Goal: Browse casually: Explore the website without a specific task or goal

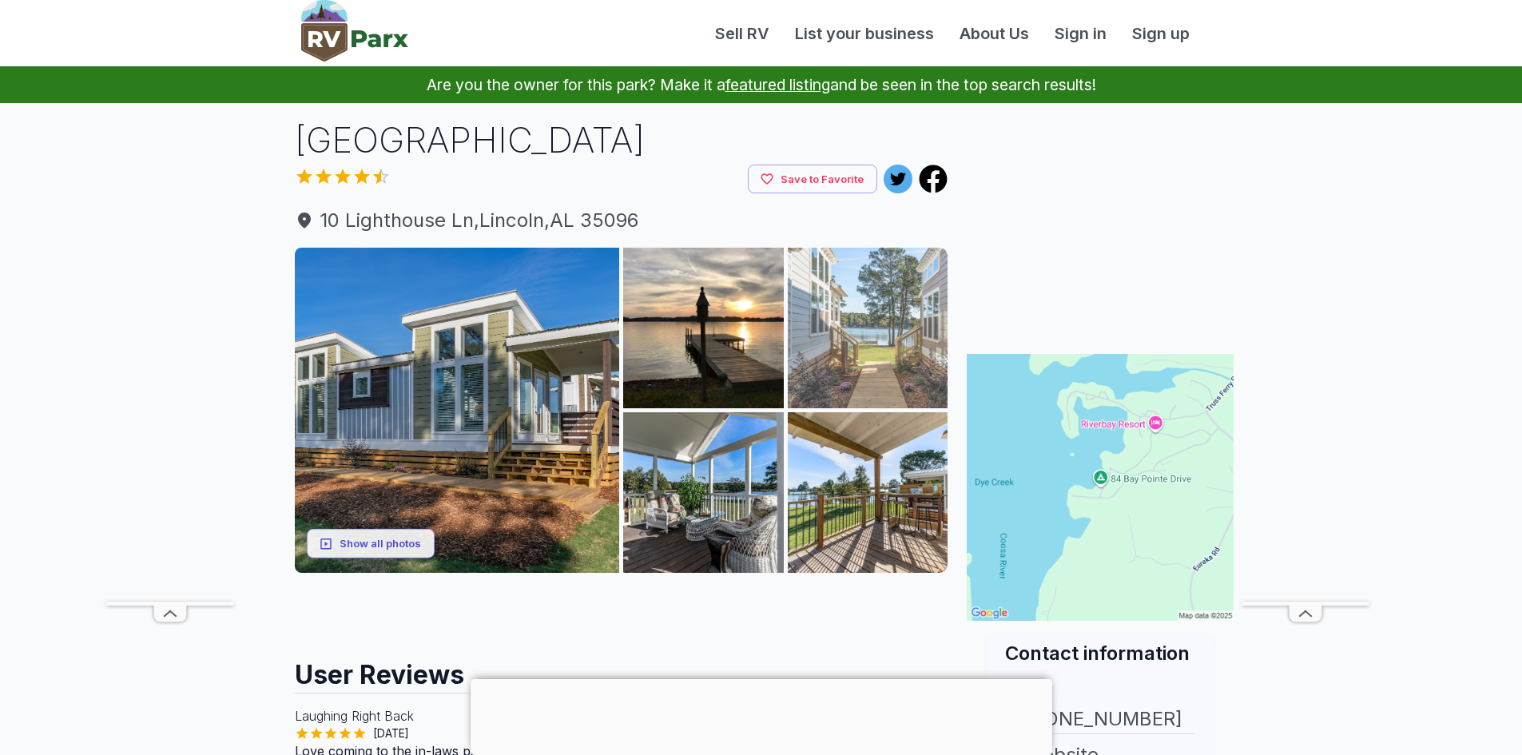
click at [862, 359] on img at bounding box center [868, 328] width 161 height 161
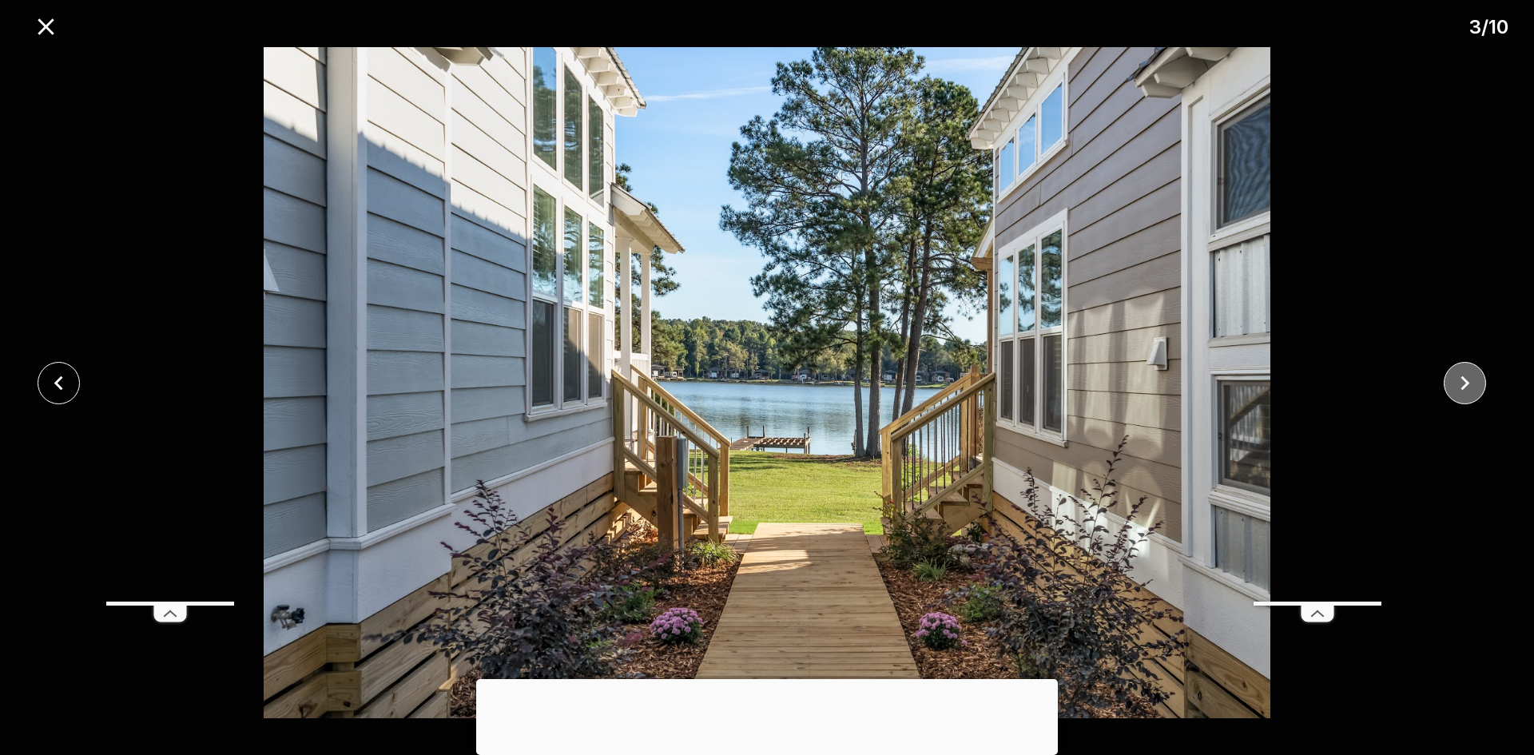
click at [1471, 383] on icon "close" at bounding box center [1465, 383] width 28 height 28
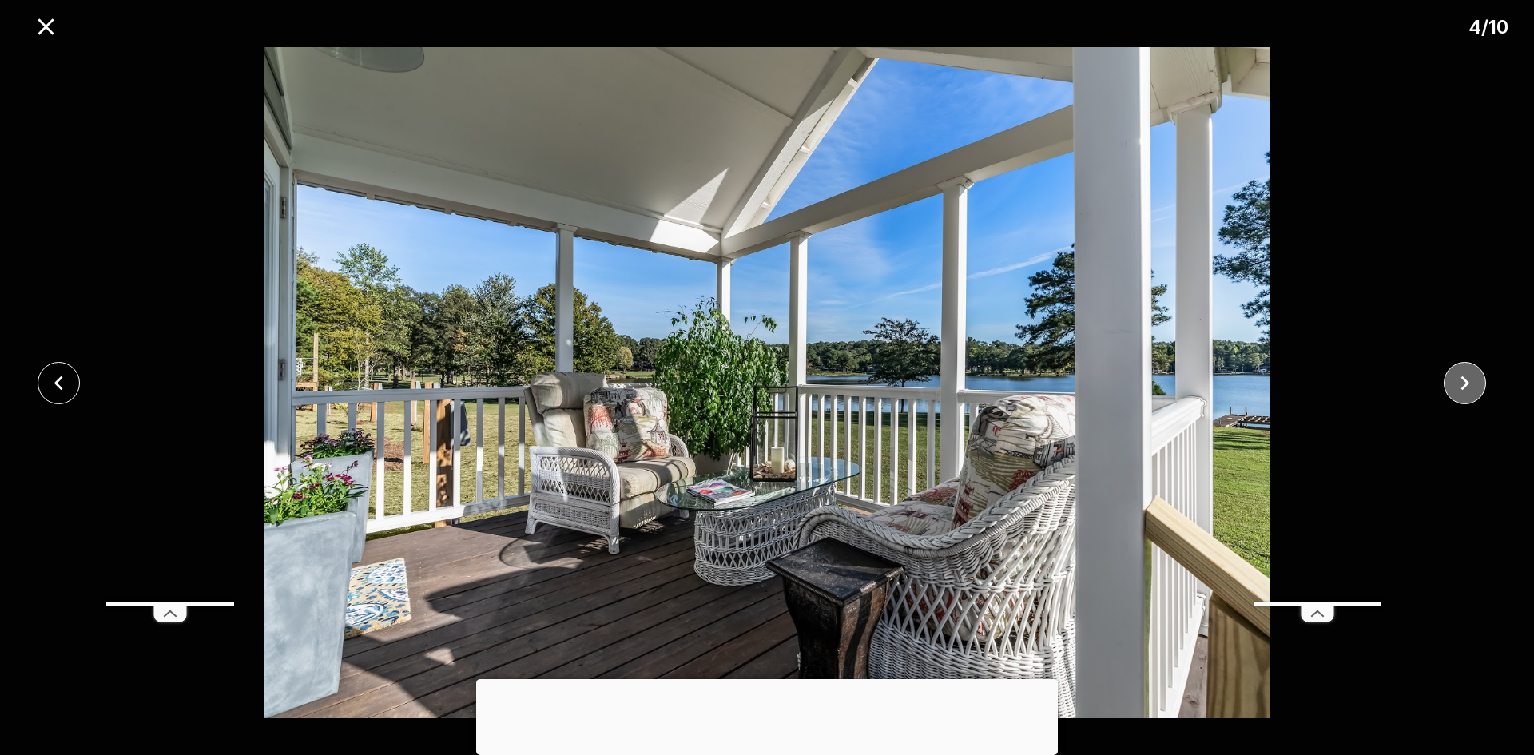
click at [1473, 383] on icon "close" at bounding box center [1465, 383] width 28 height 28
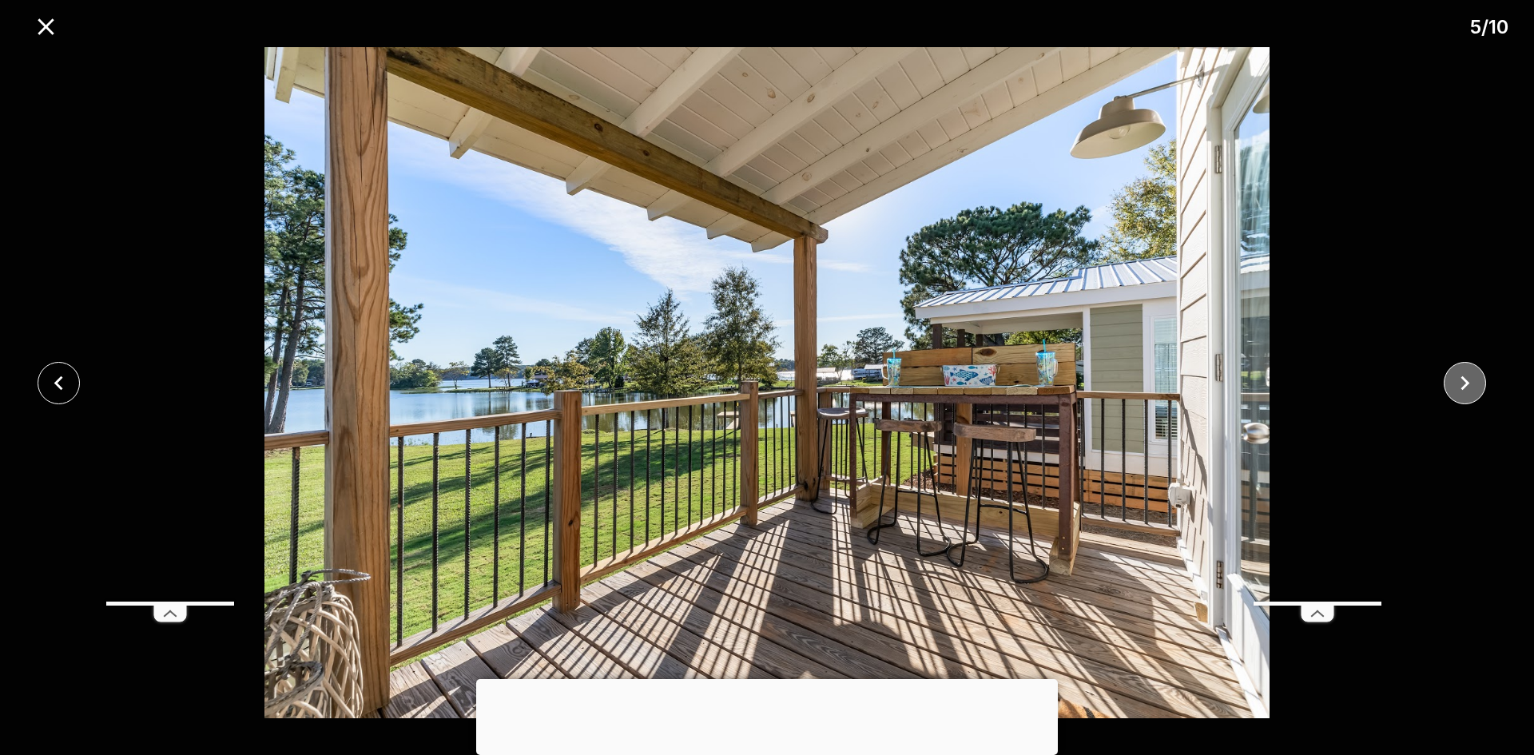
click at [1473, 383] on icon "close" at bounding box center [1465, 383] width 28 height 28
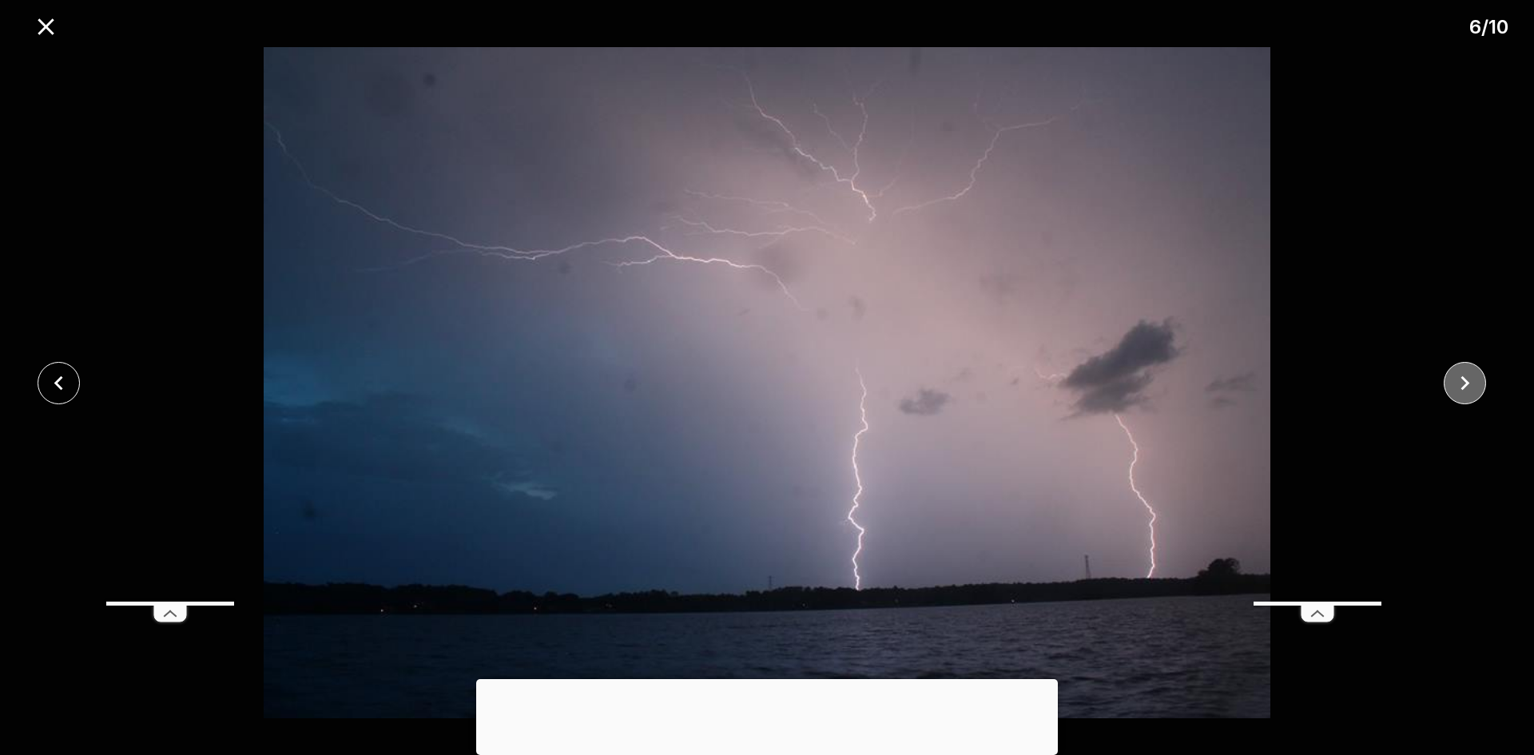
click at [1473, 383] on icon "close" at bounding box center [1465, 383] width 28 height 28
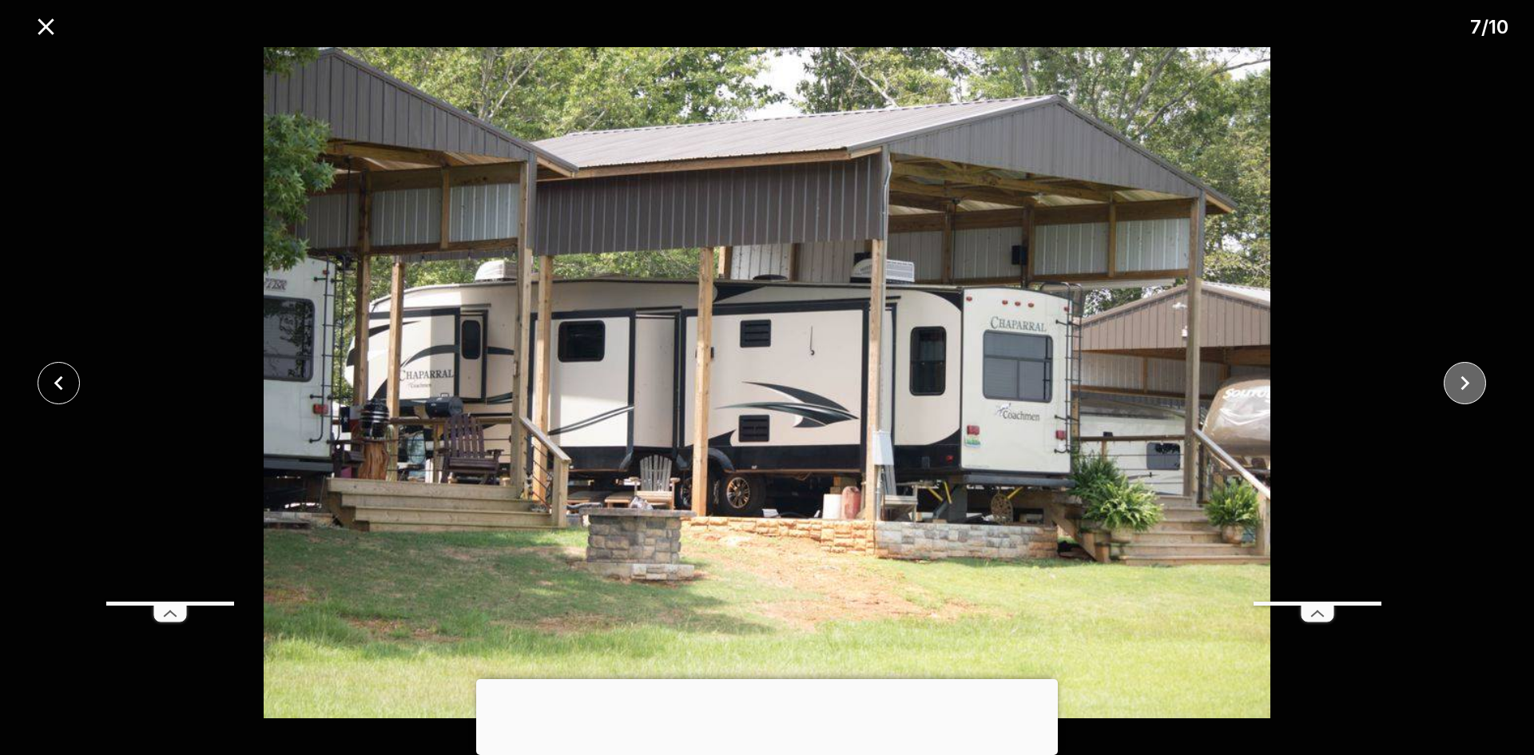
click at [1473, 383] on icon "close" at bounding box center [1465, 383] width 28 height 28
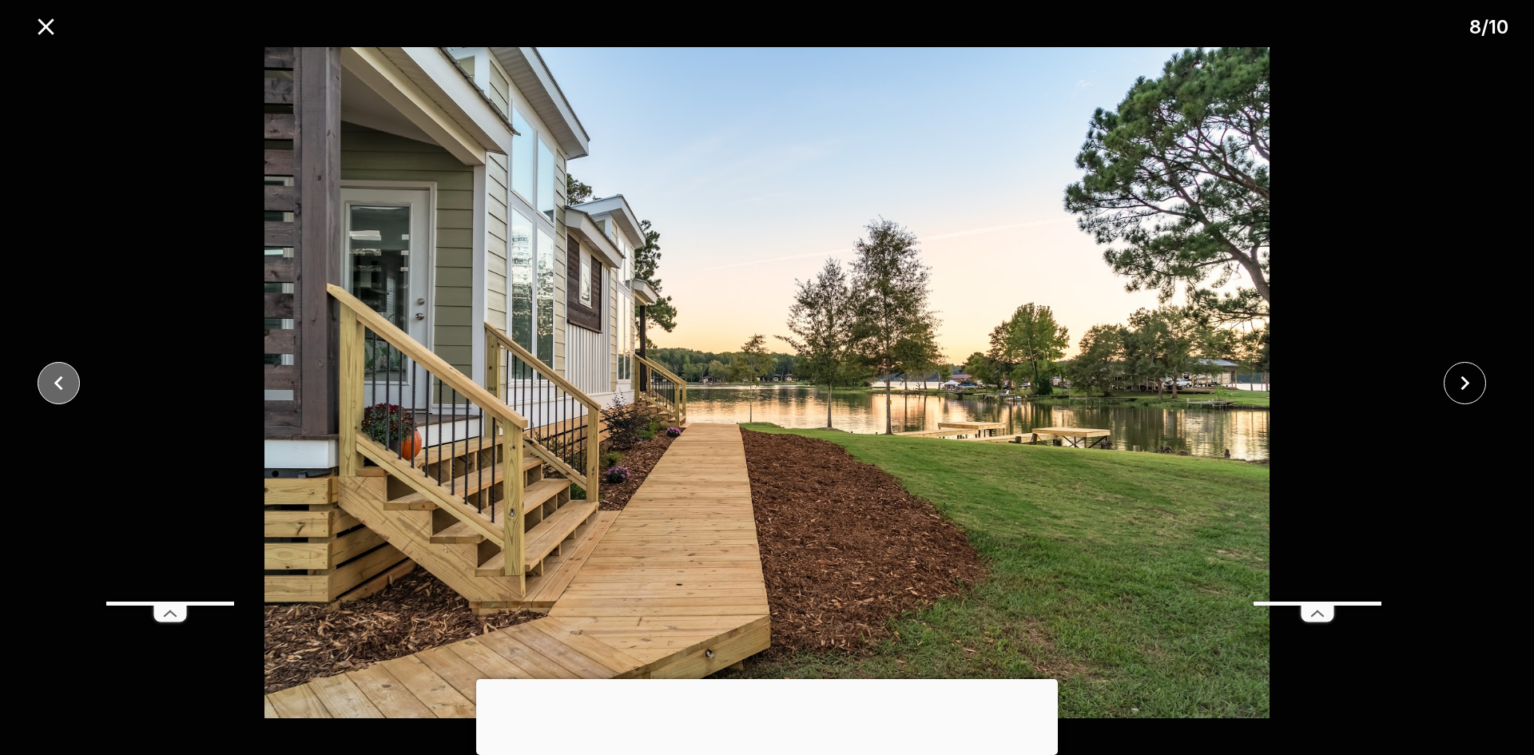
click at [70, 374] on icon "close" at bounding box center [59, 383] width 28 height 28
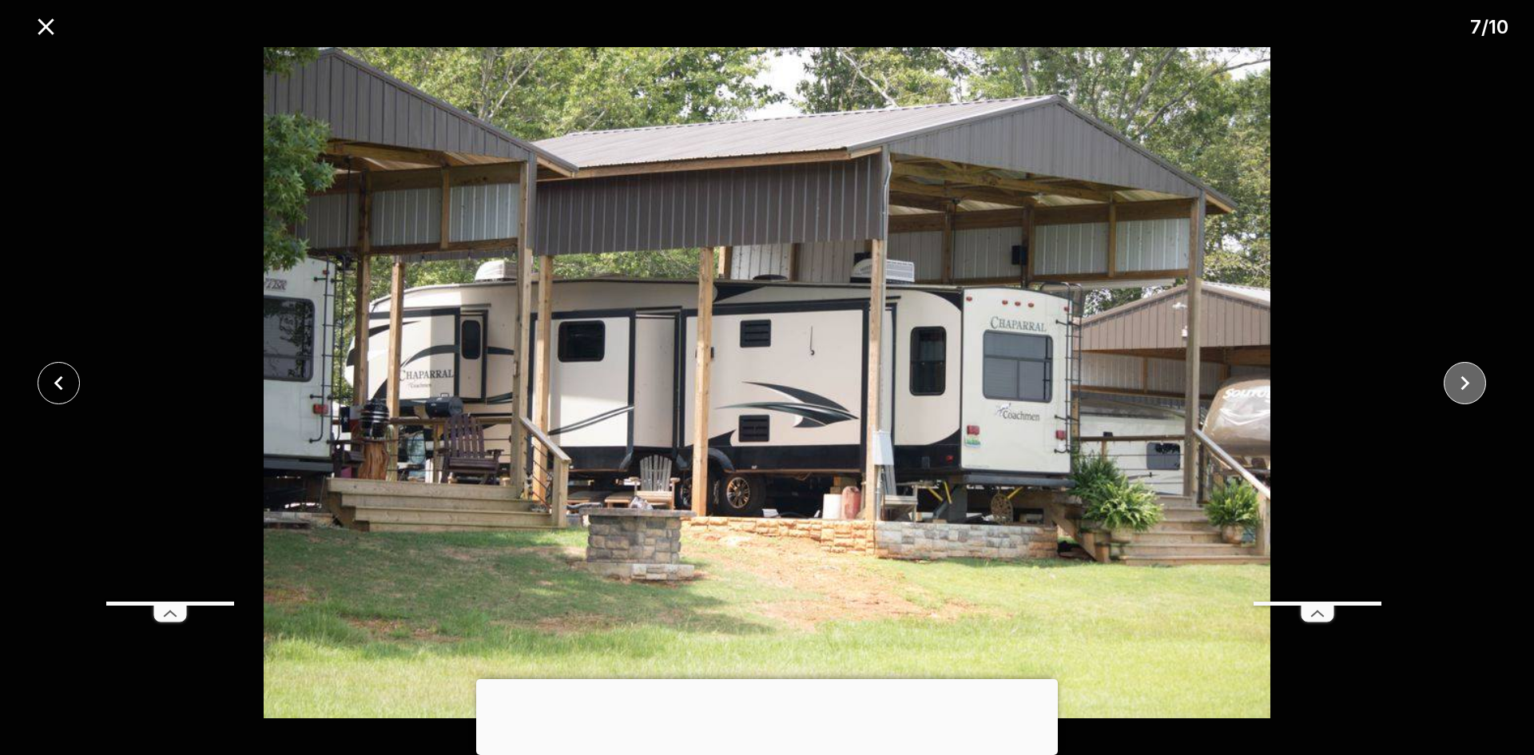
click at [1460, 373] on icon "close" at bounding box center [1465, 383] width 28 height 28
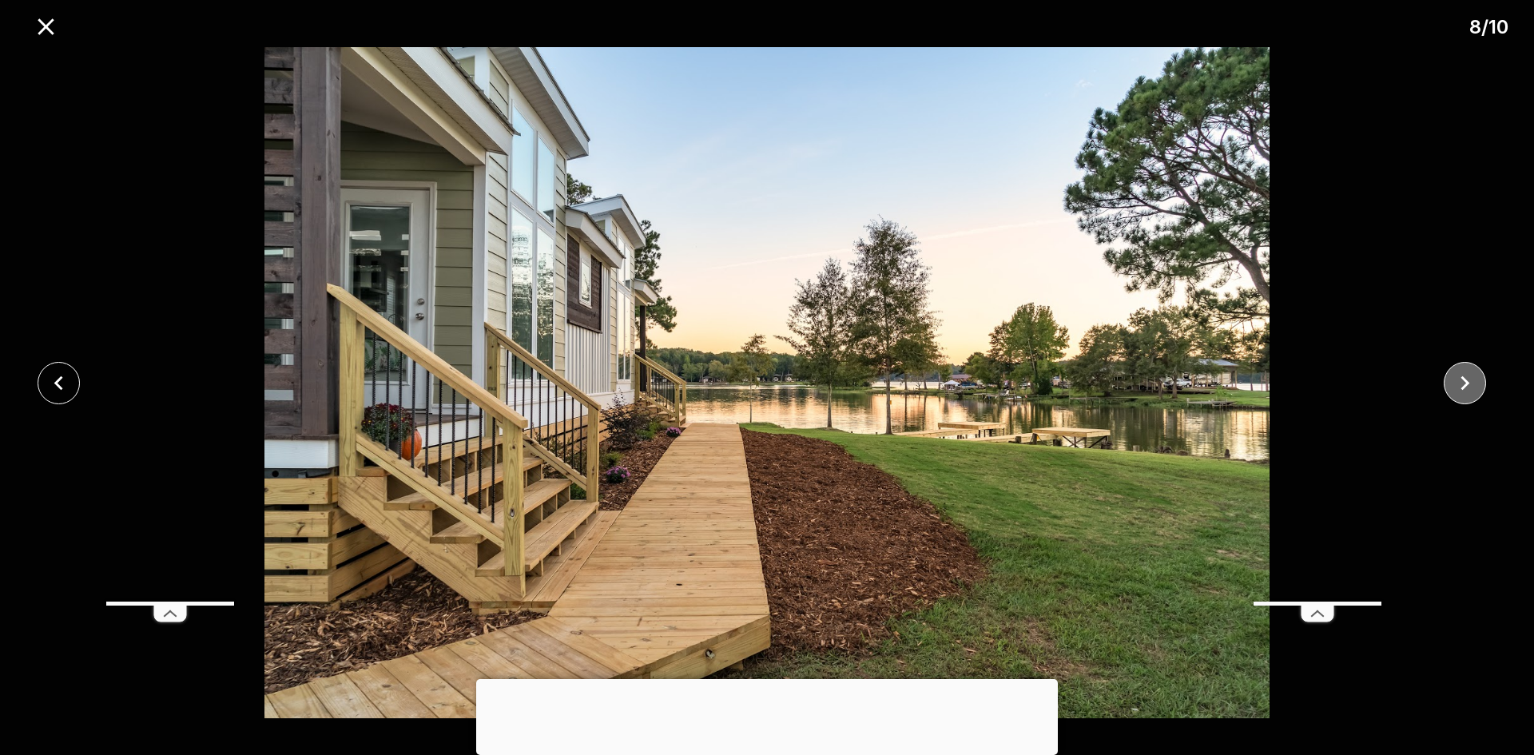
click at [1460, 384] on icon "close" at bounding box center [1465, 383] width 28 height 28
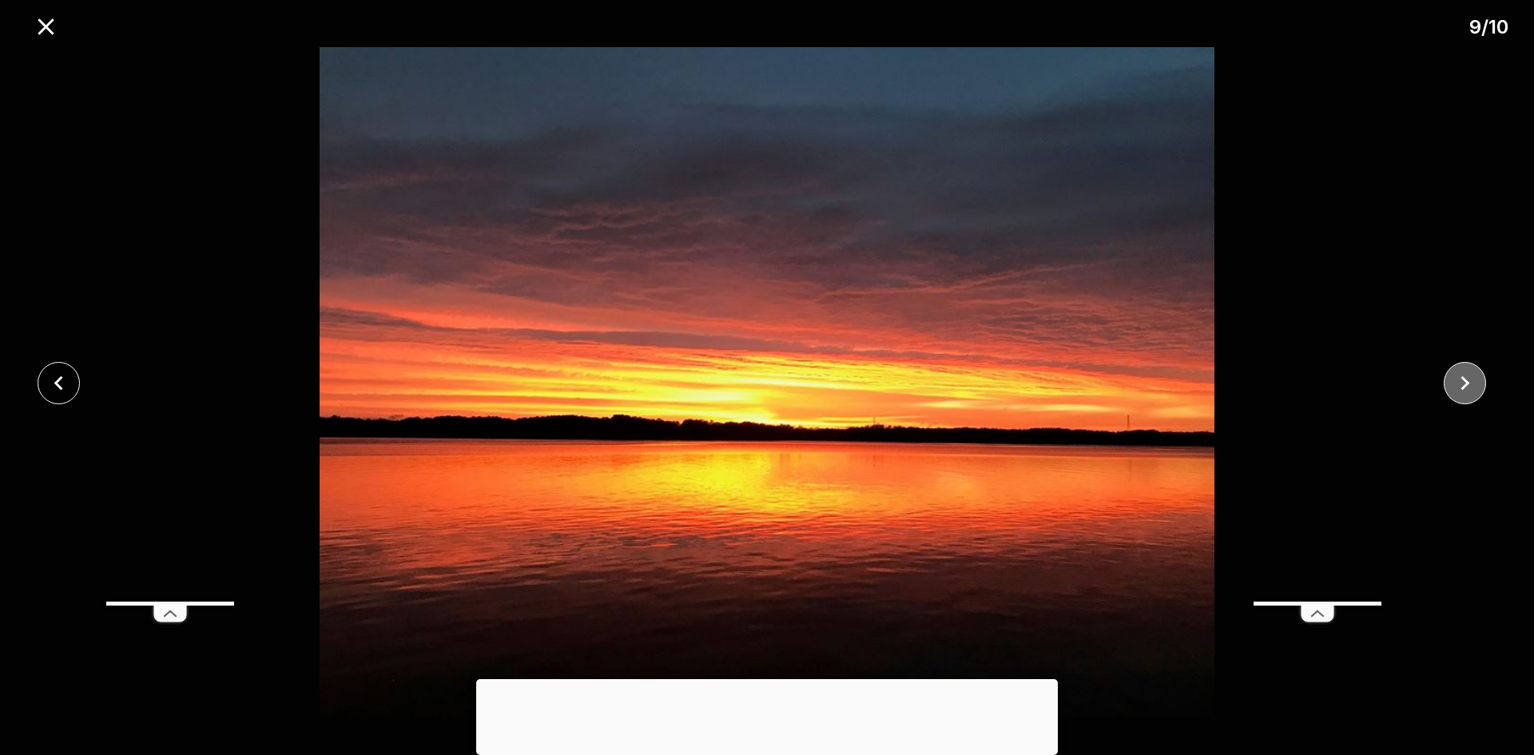
click at [1460, 384] on icon "close" at bounding box center [1465, 383] width 28 height 28
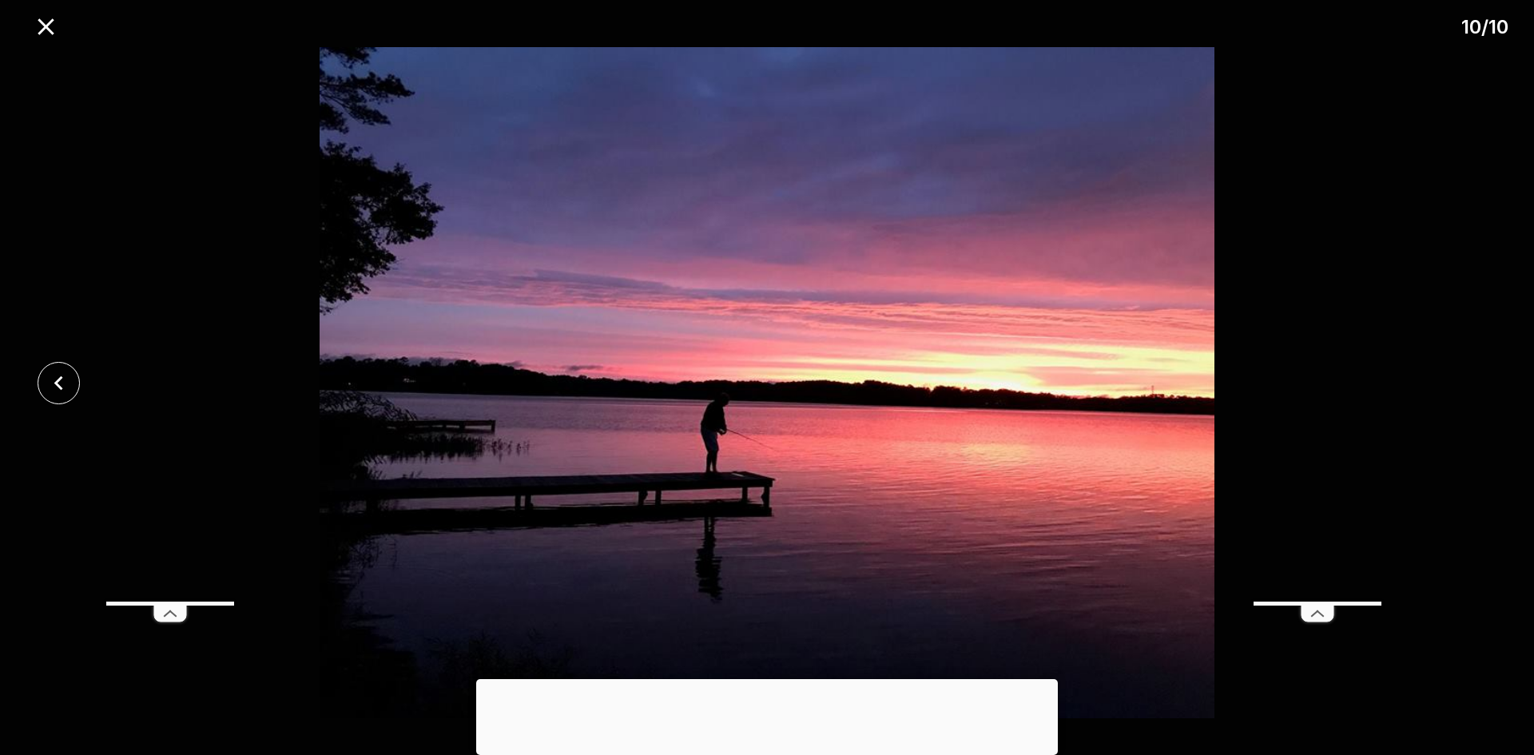
click at [1460, 384] on div at bounding box center [767, 382] width 1534 height 671
click at [69, 384] on icon "close" at bounding box center [59, 383] width 28 height 28
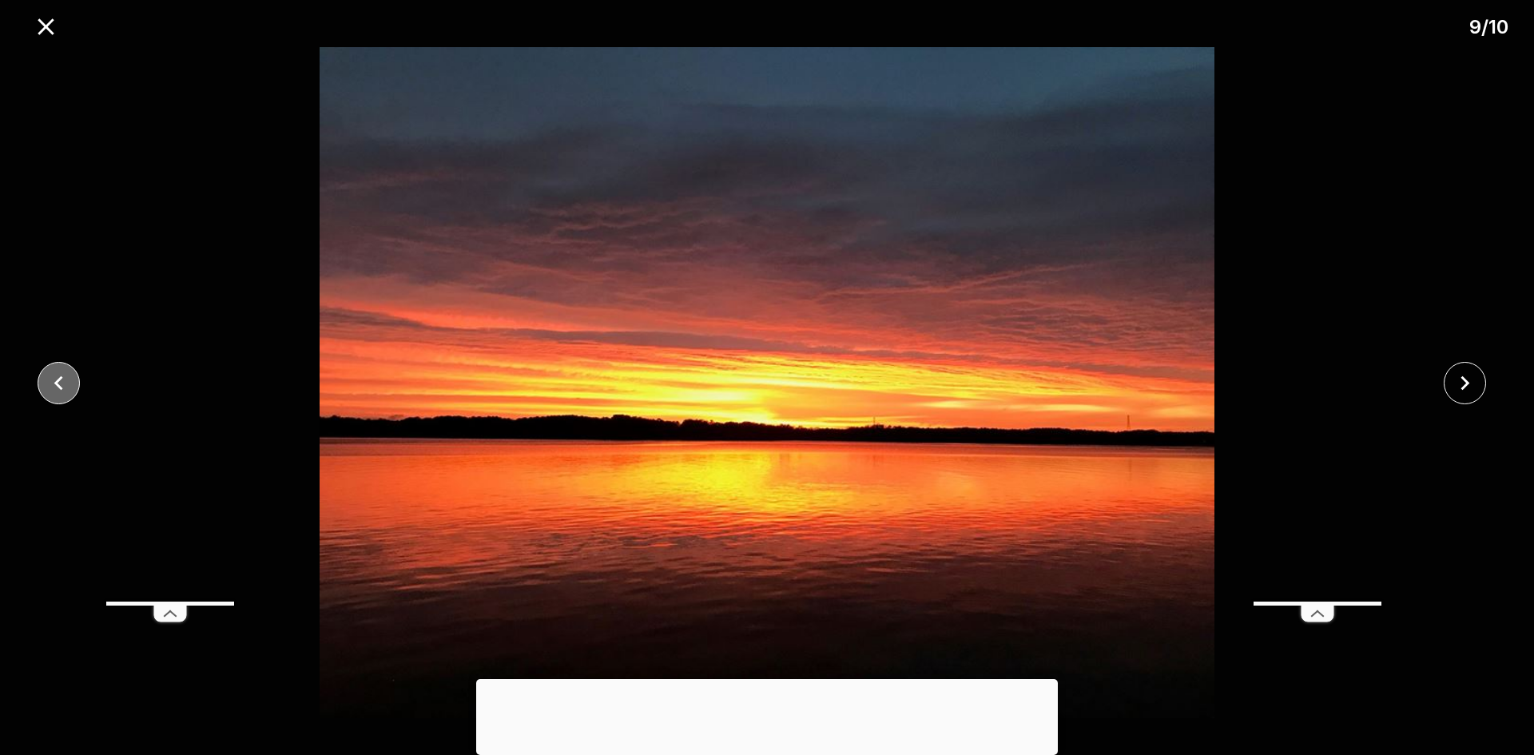
click at [68, 384] on icon "close" at bounding box center [59, 383] width 28 height 28
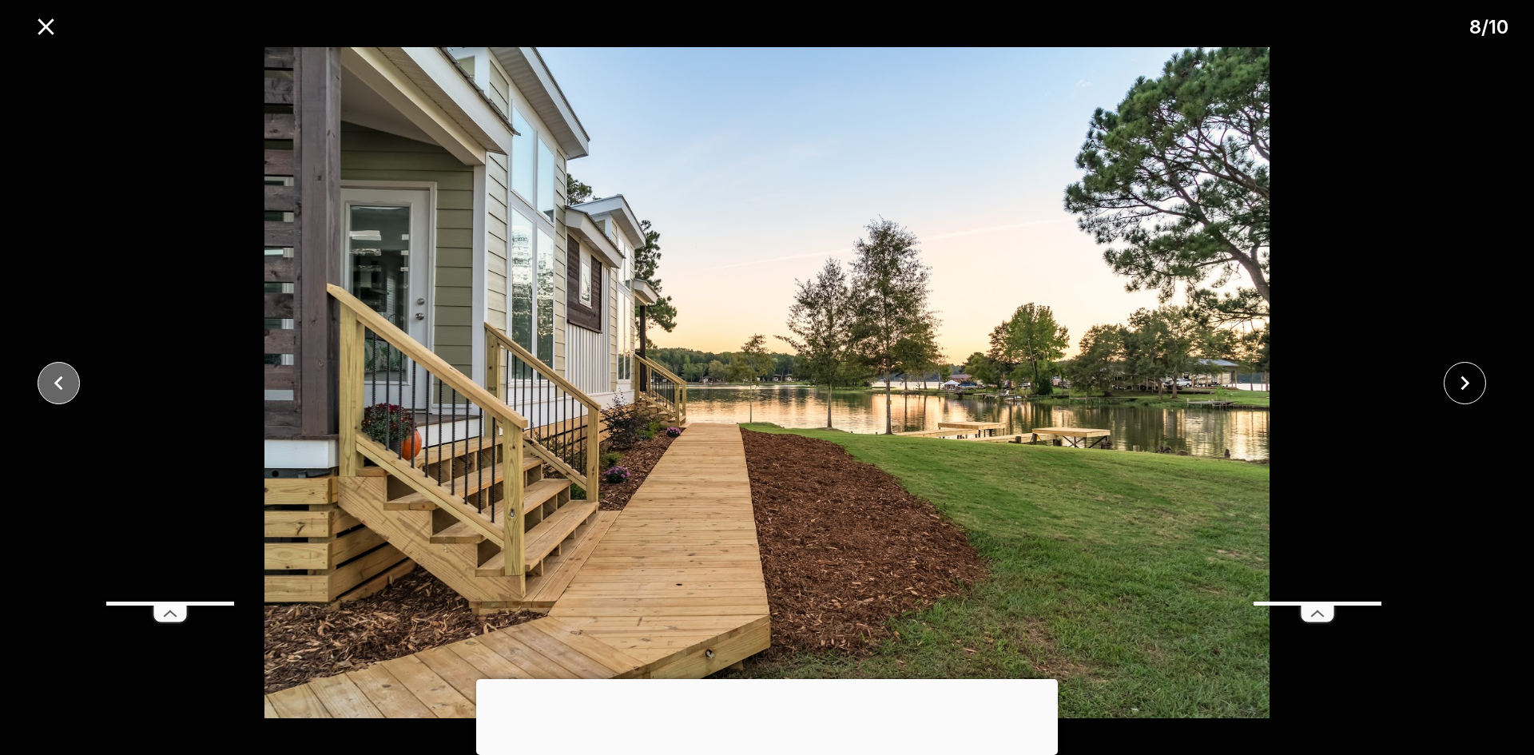
click at [47, 383] on icon "close" at bounding box center [59, 383] width 28 height 28
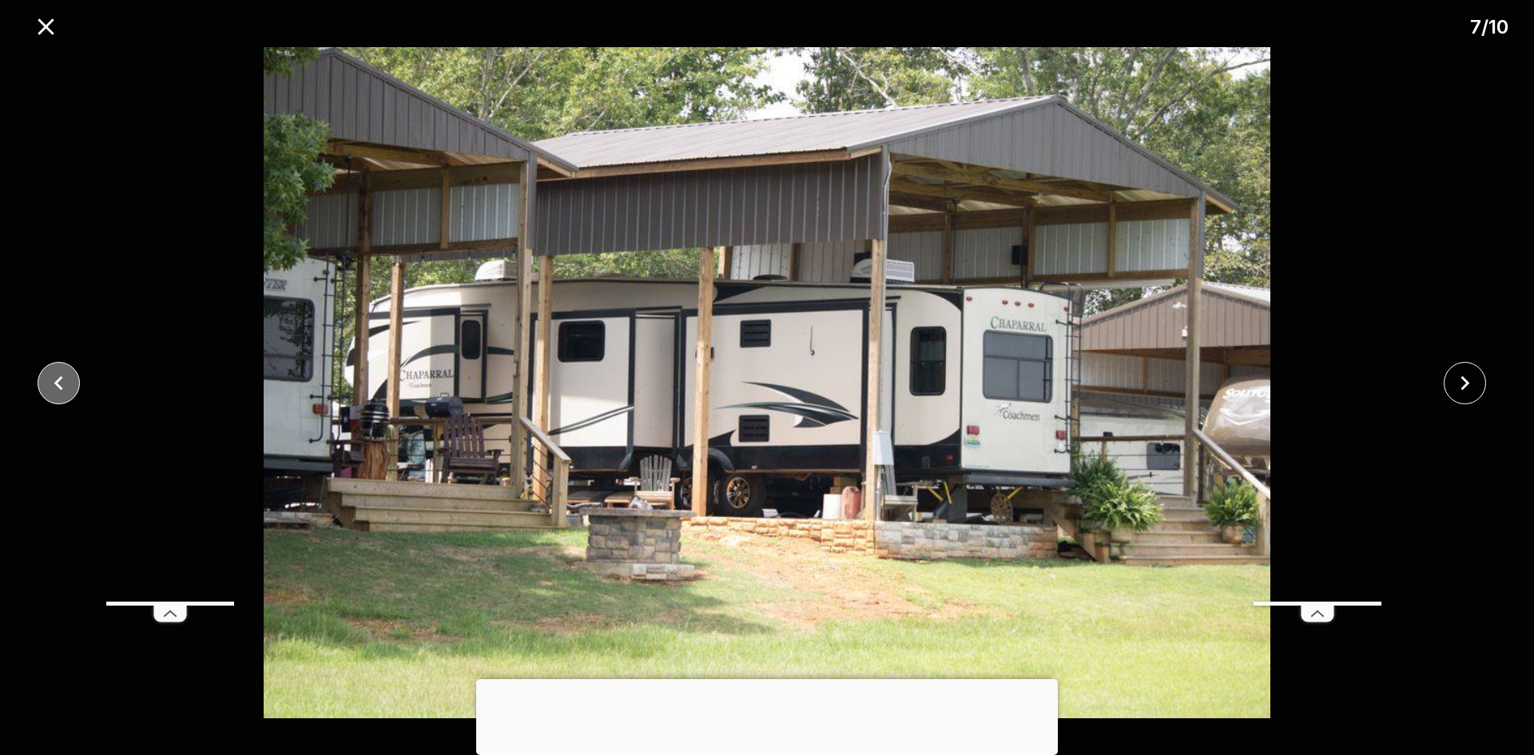
click at [64, 389] on icon "close" at bounding box center [59, 383] width 28 height 28
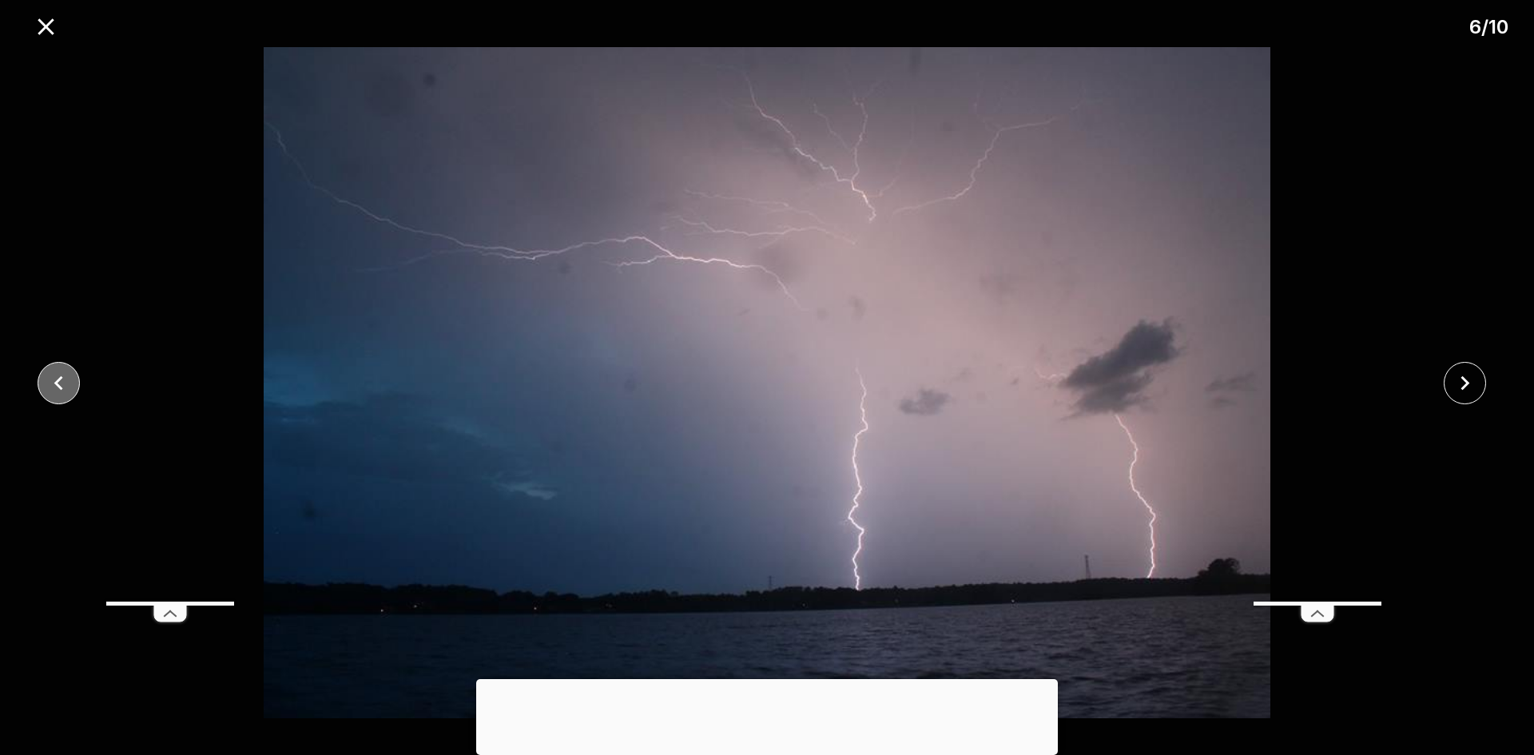
click at [64, 389] on icon "close" at bounding box center [59, 383] width 28 height 28
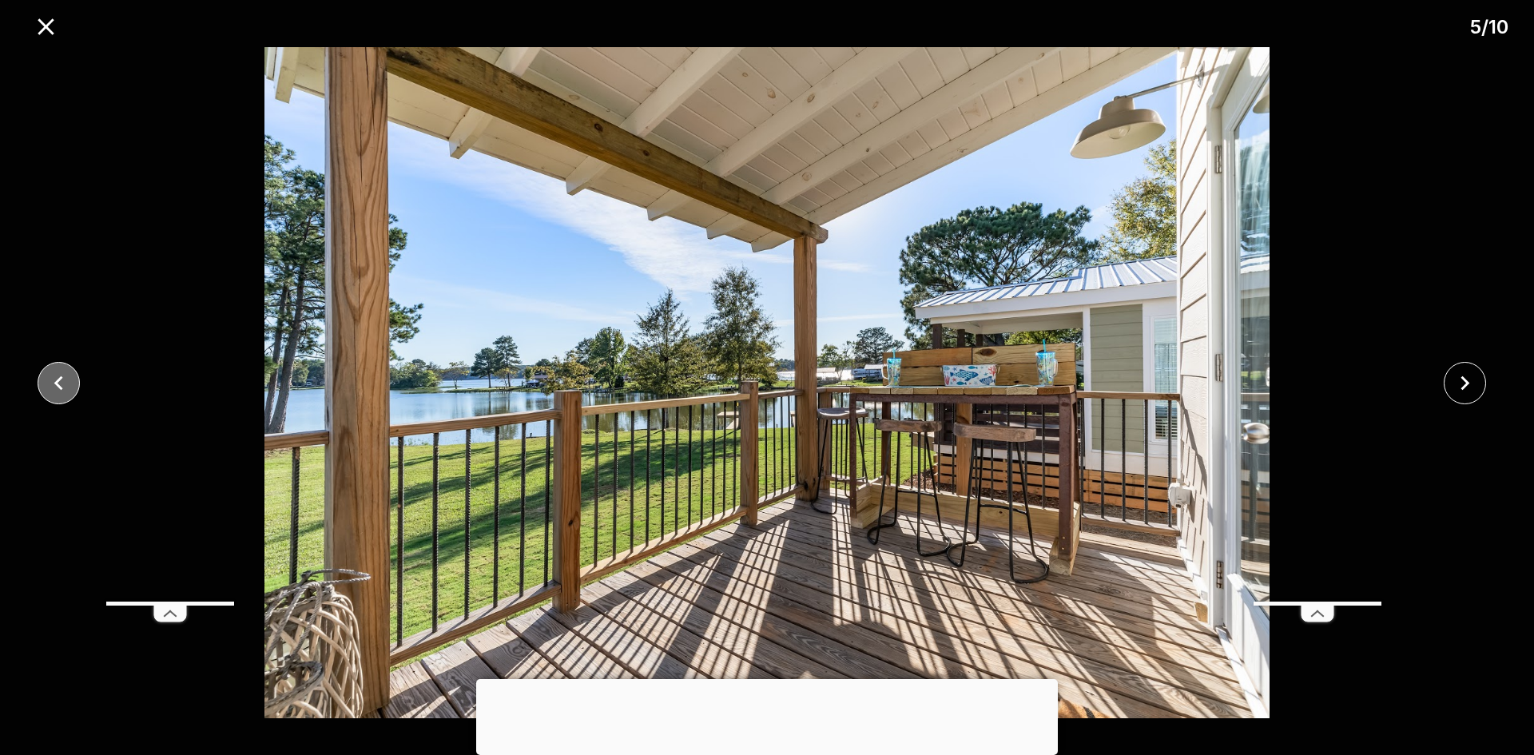
click at [64, 389] on icon "close" at bounding box center [59, 383] width 28 height 28
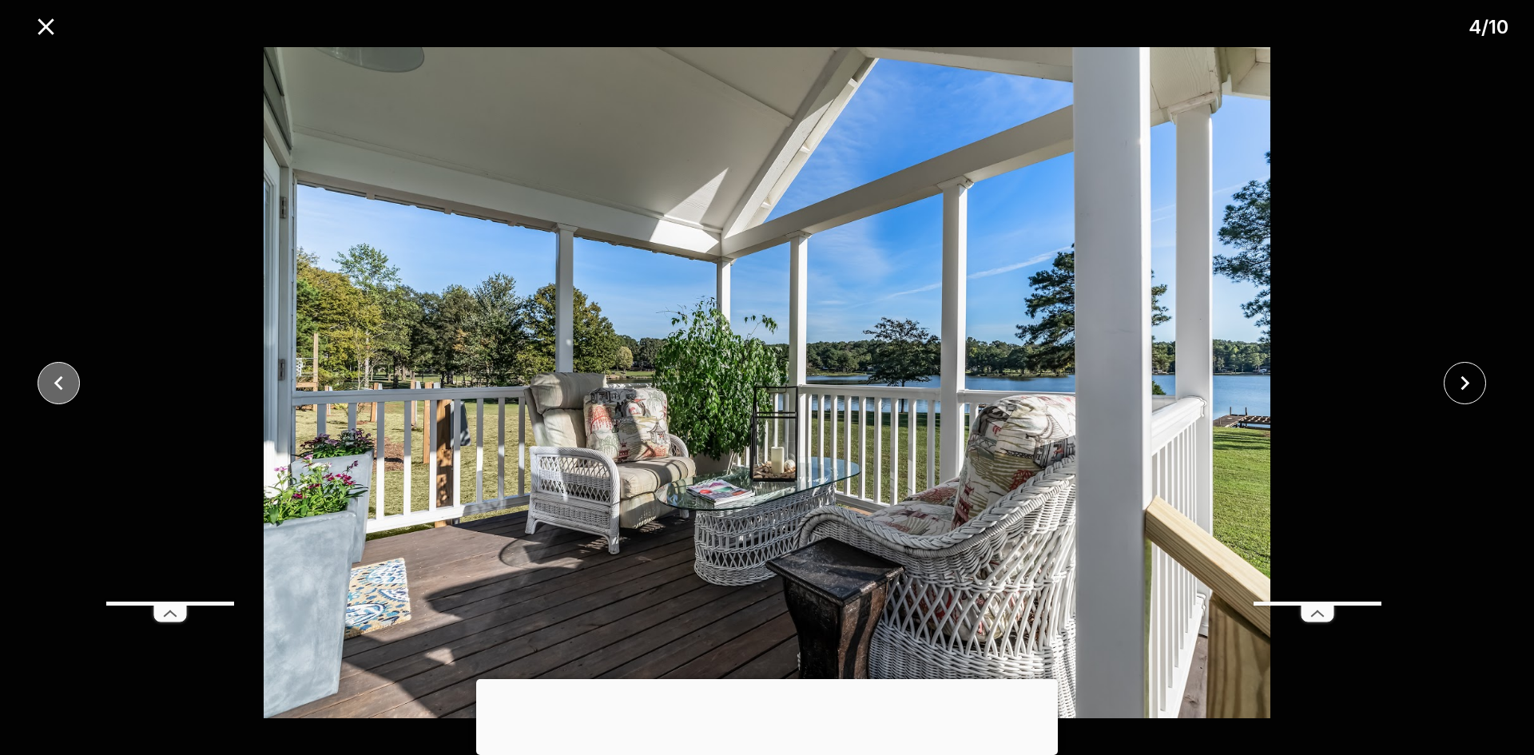
click at [60, 380] on icon "close" at bounding box center [58, 383] width 9 height 14
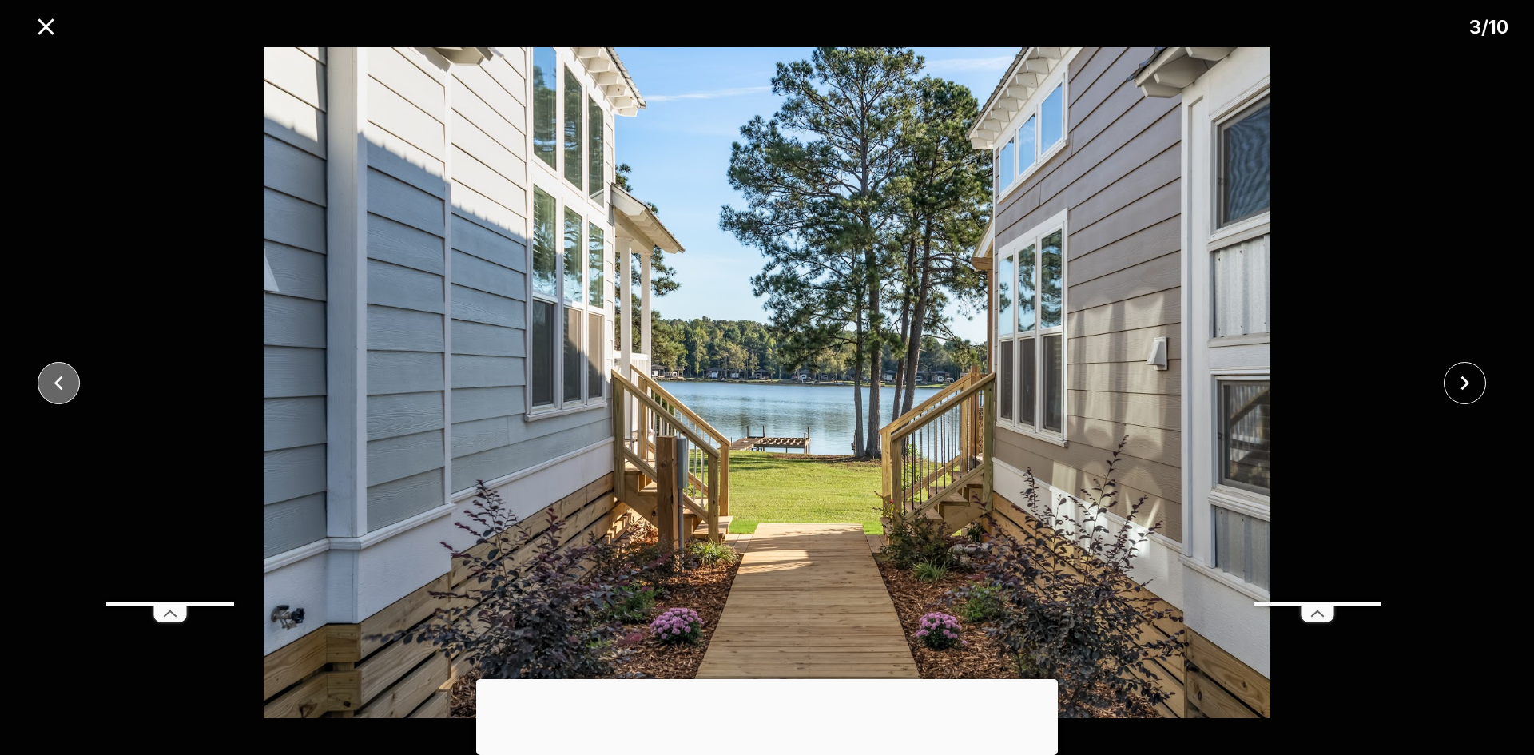
click at [60, 381] on icon "close" at bounding box center [59, 383] width 28 height 28
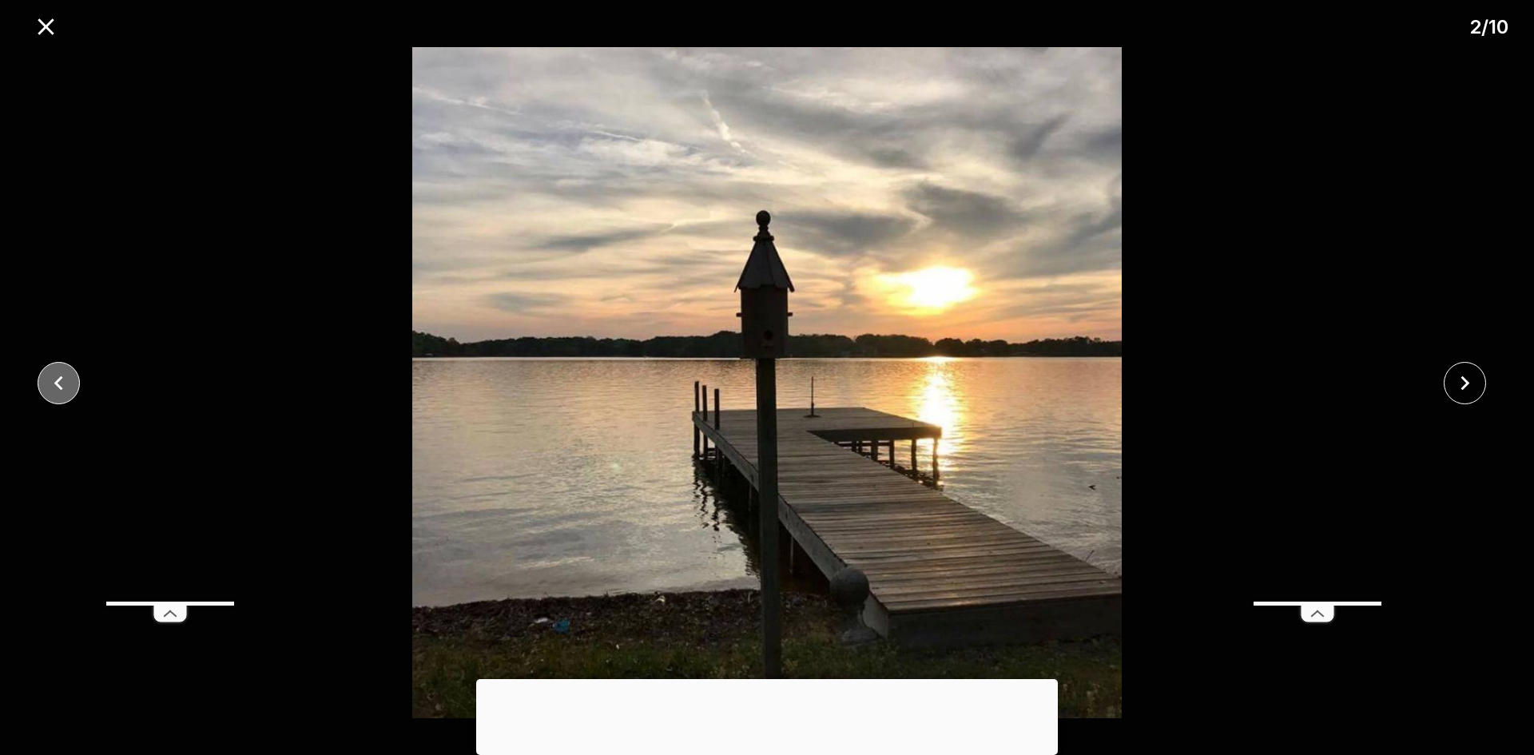
click at [61, 381] on icon "close" at bounding box center [59, 383] width 28 height 28
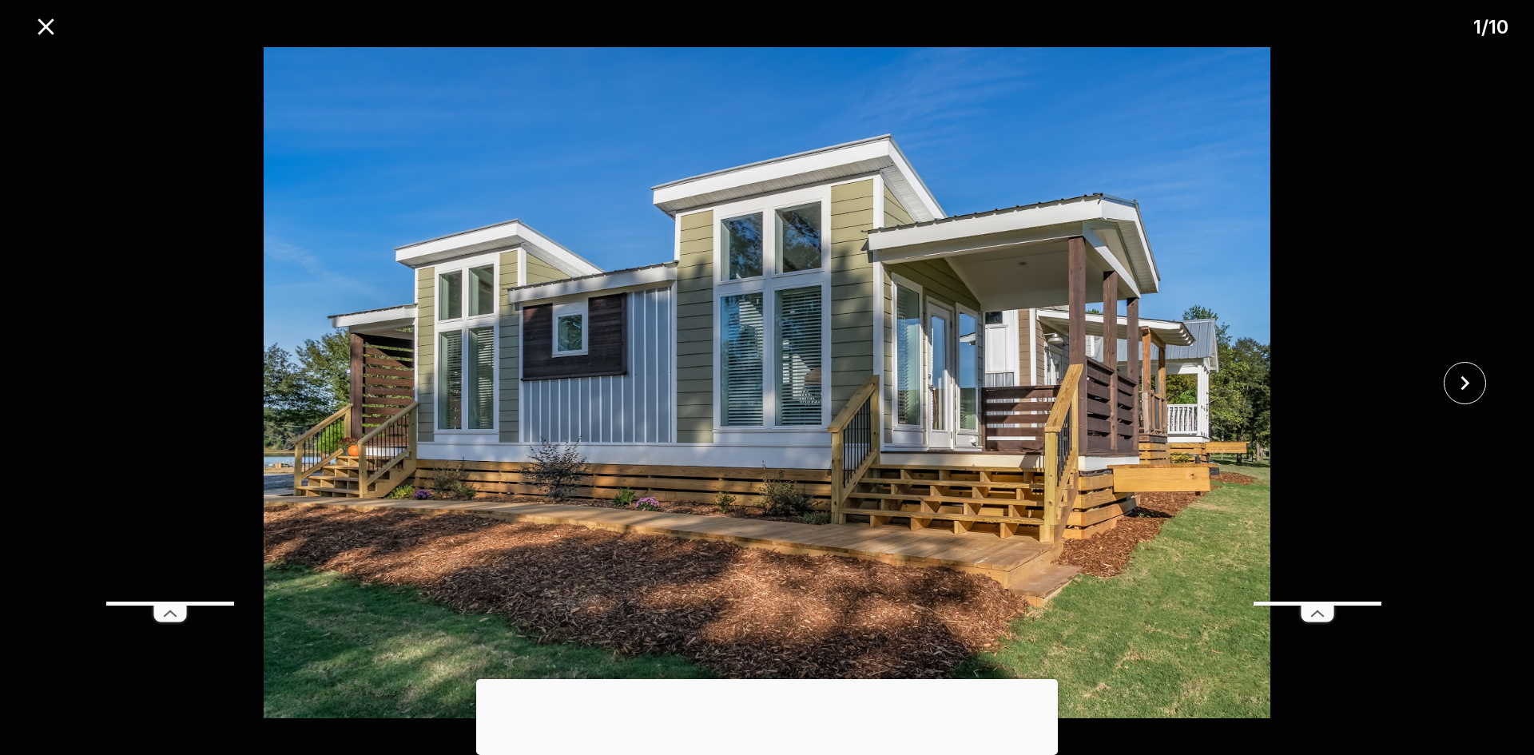
click at [62, 381] on div at bounding box center [767, 382] width 1534 height 671
click at [43, 28] on icon "close" at bounding box center [46, 26] width 16 height 16
